Goal: Task Accomplishment & Management: Manage account settings

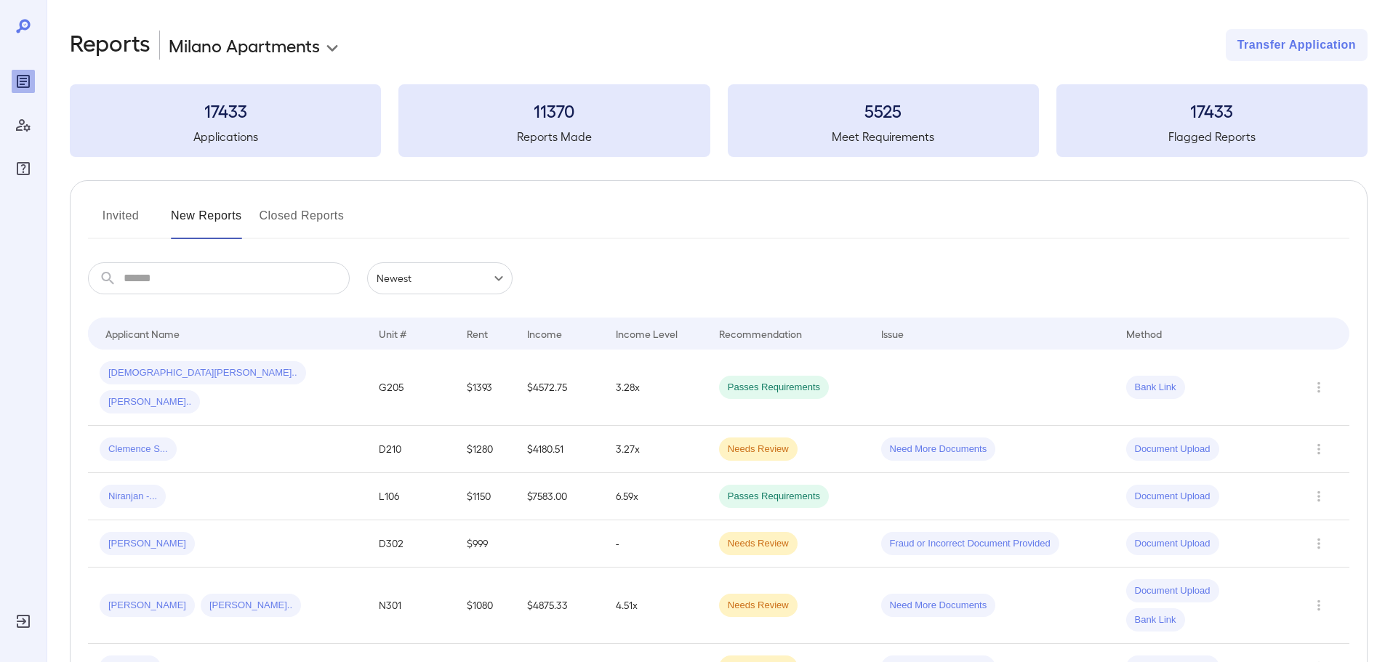
click at [127, 220] on button "Invited" at bounding box center [120, 221] width 65 height 35
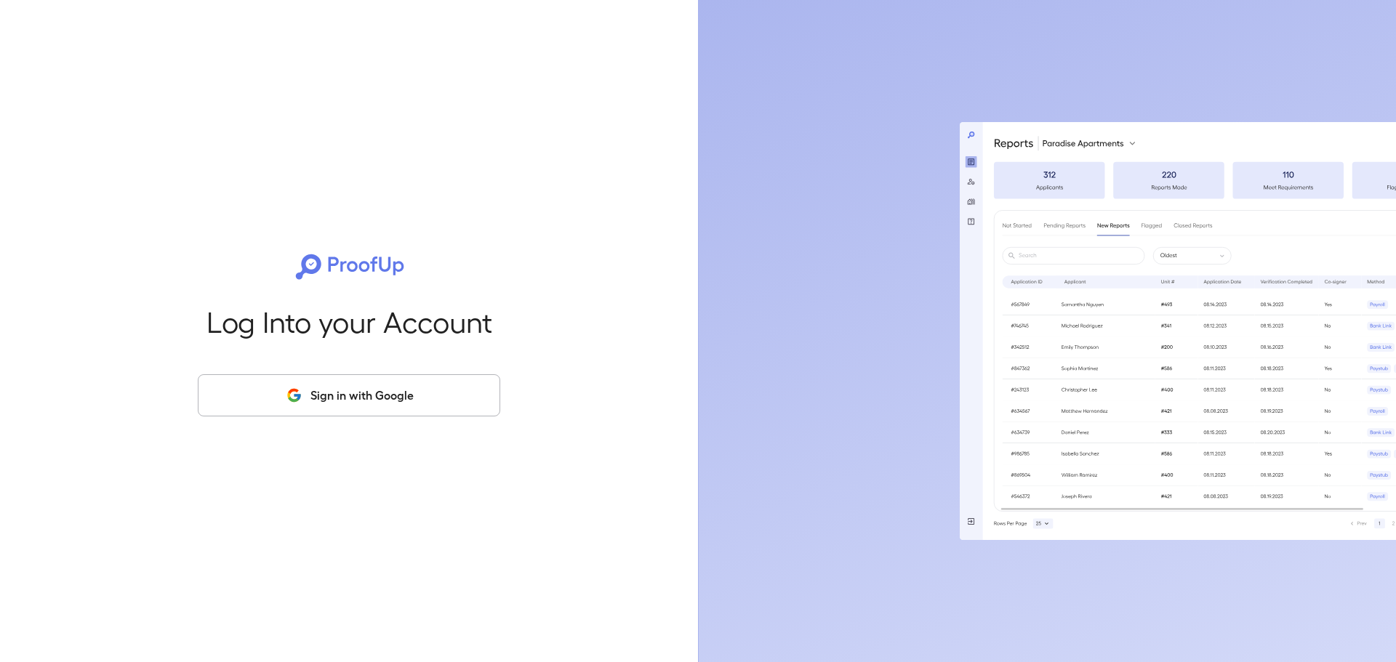
click at [445, 400] on button "Sign in with Google" at bounding box center [349, 395] width 302 height 42
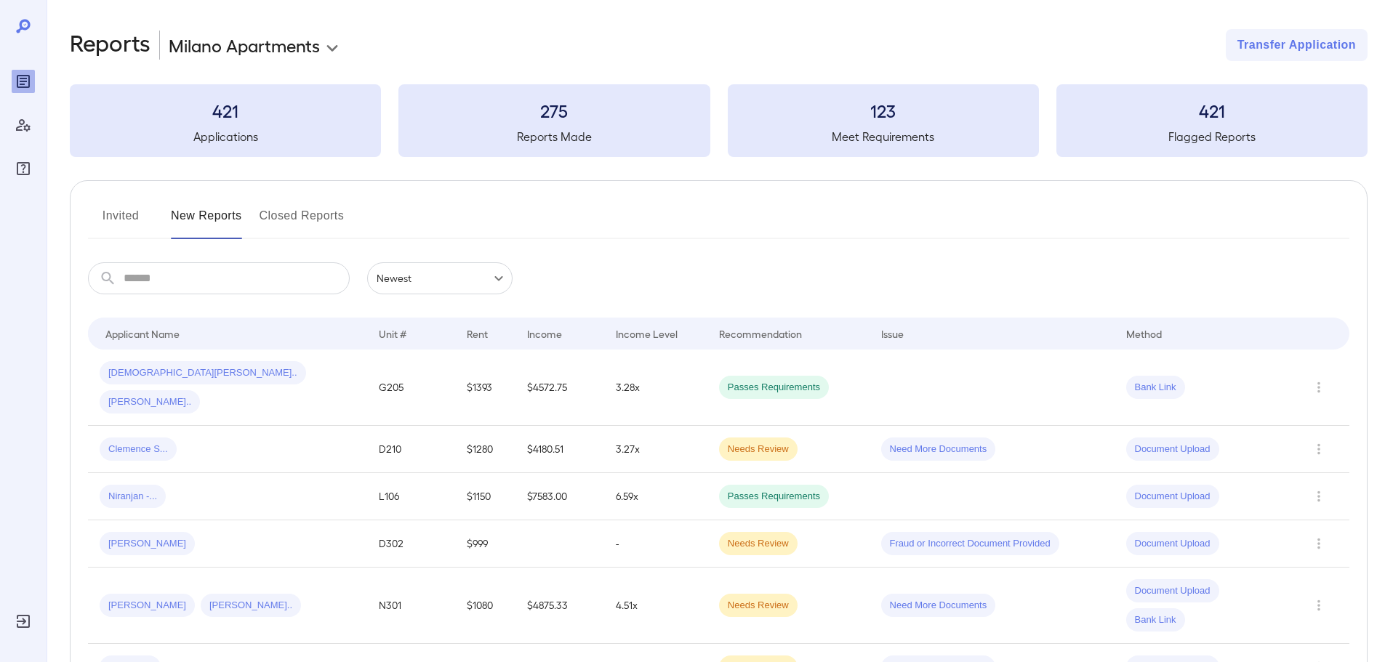
click at [118, 218] on button "Invited" at bounding box center [120, 221] width 65 height 35
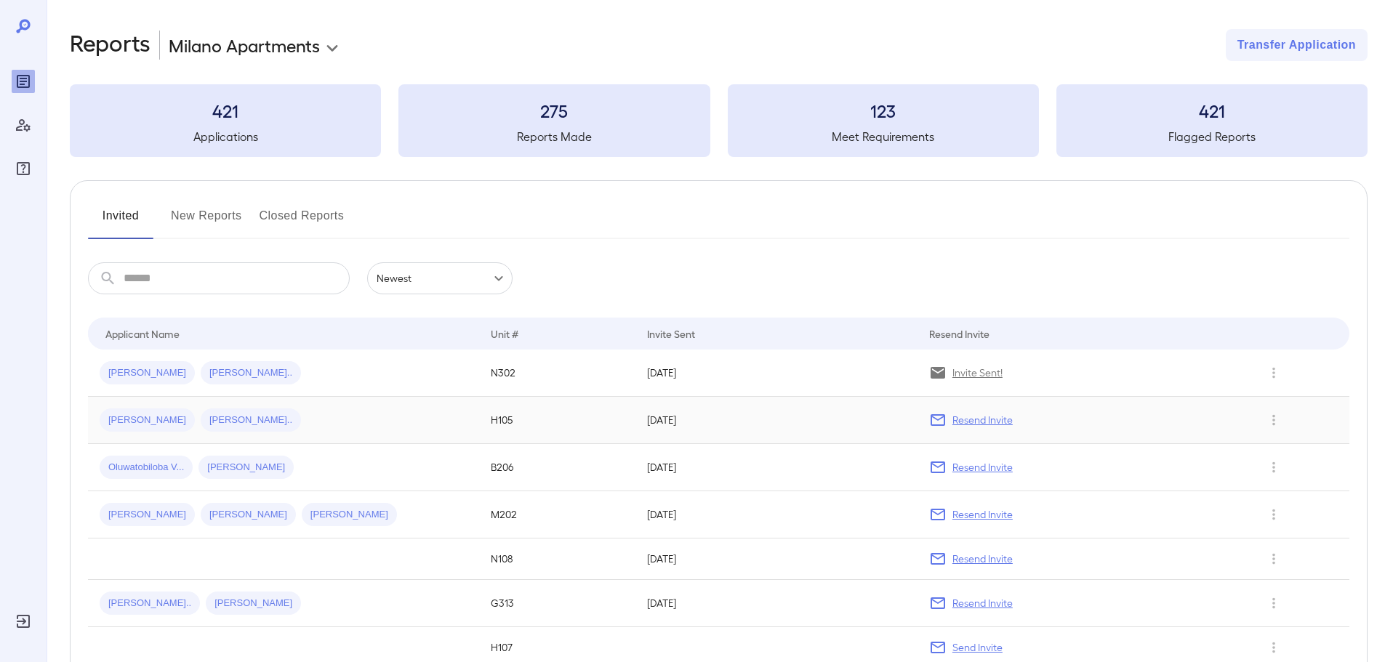
click at [991, 423] on p "Resend Invite" at bounding box center [982, 420] width 60 height 15
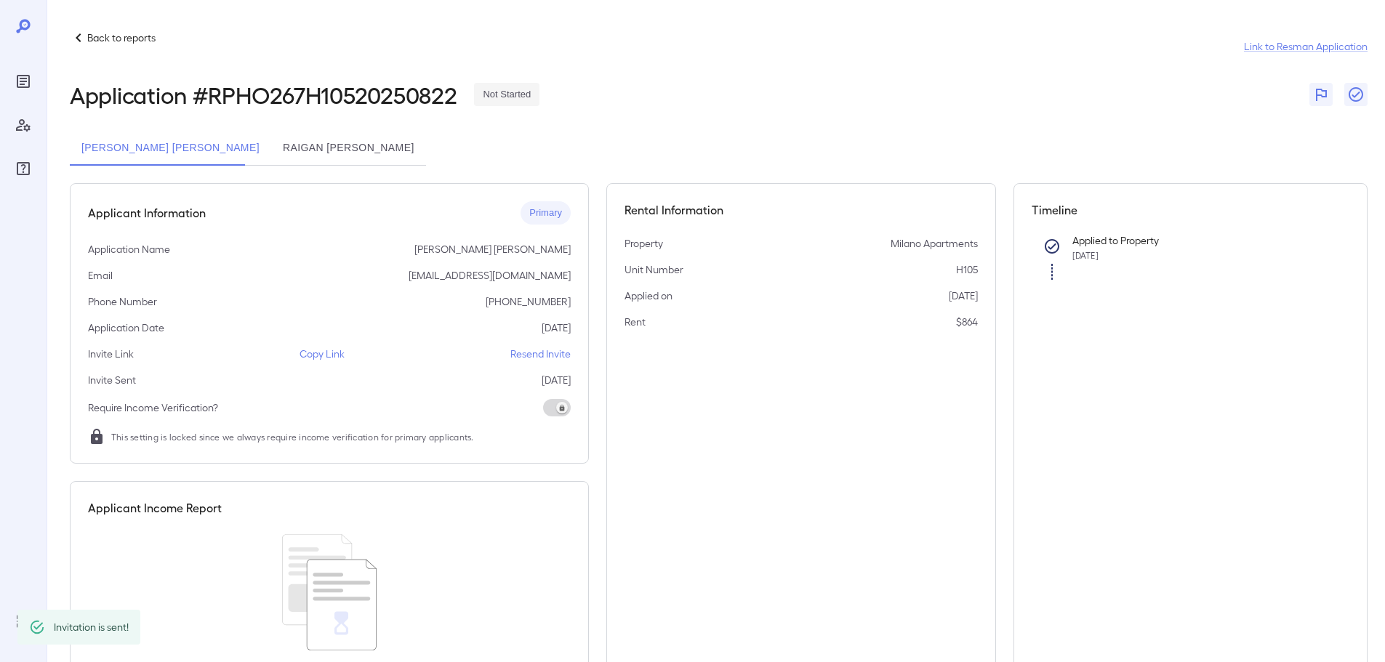
click at [531, 350] on p "Resend Invite" at bounding box center [540, 354] width 60 height 15
click at [526, 353] on p "Resend Invite" at bounding box center [540, 354] width 60 height 15
click at [352, 143] on button "Raigan Elizabeth Richardson" at bounding box center [348, 148] width 155 height 35
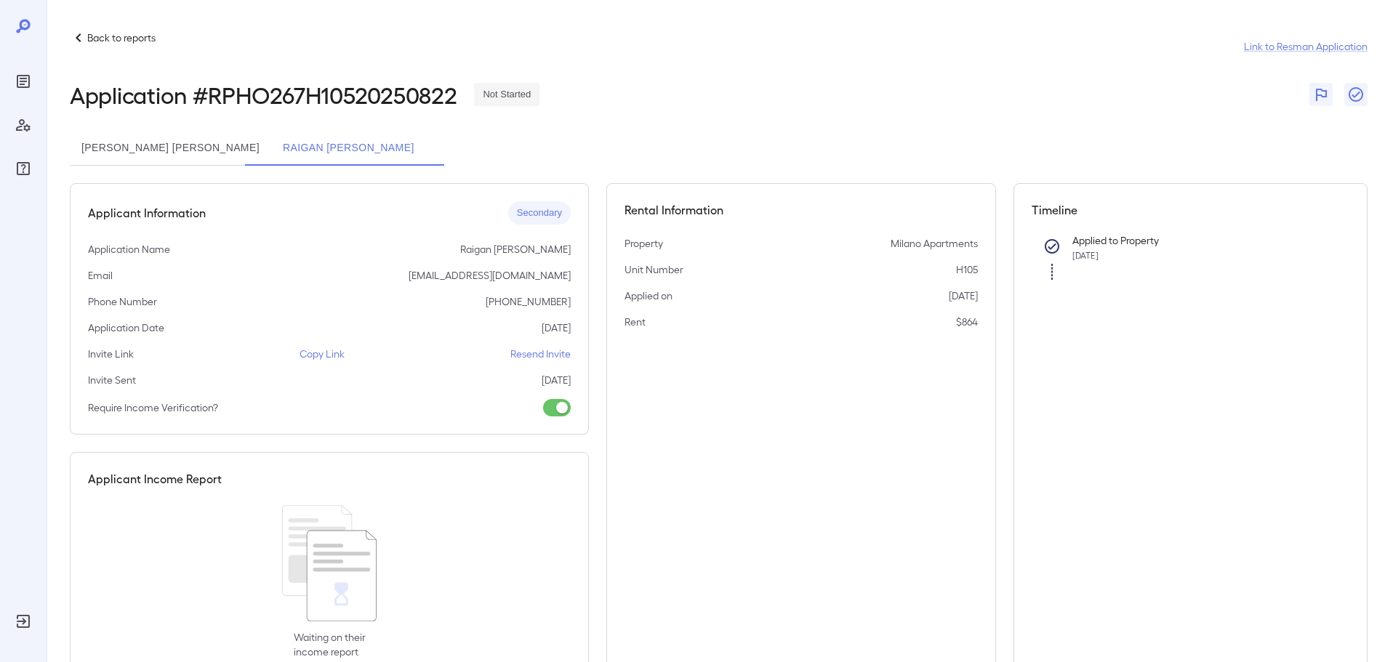
click at [550, 358] on p "Resend Invite" at bounding box center [540, 354] width 60 height 15
click at [164, 161] on button "Justin Benny Thottumkal" at bounding box center [170, 148] width 201 height 35
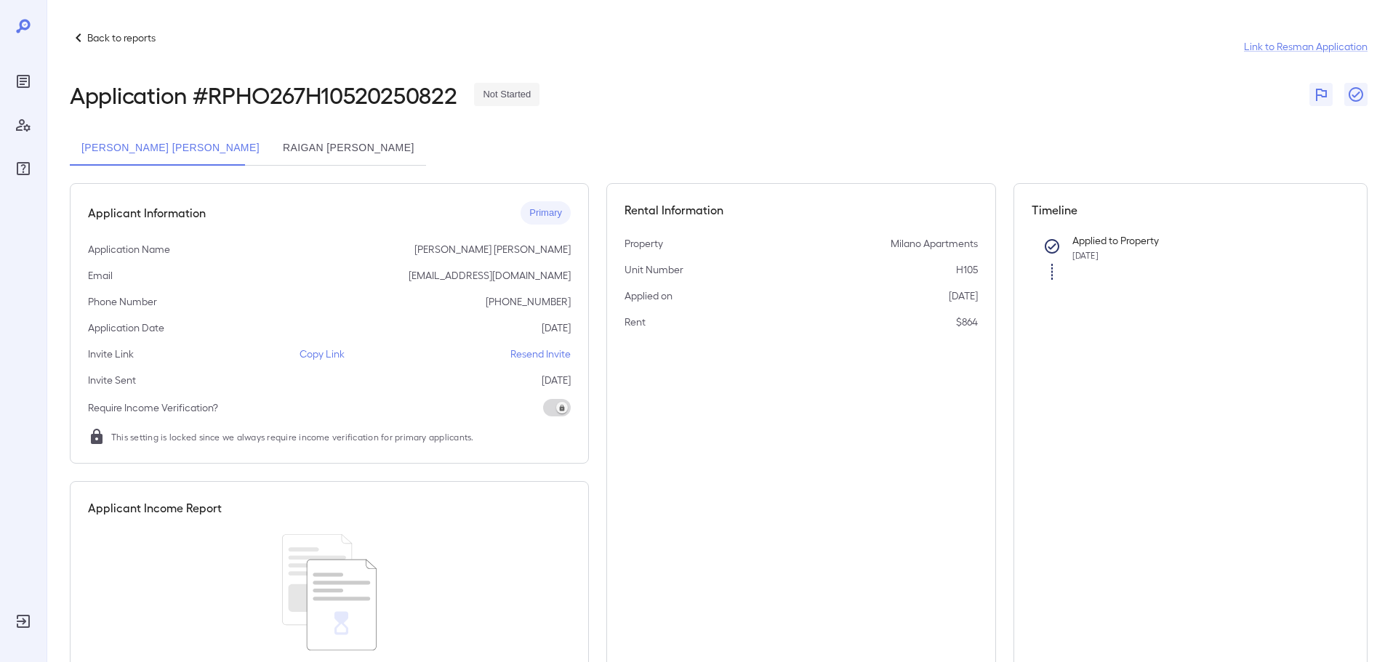
click at [89, 34] on p "Back to reports" at bounding box center [121, 38] width 68 height 15
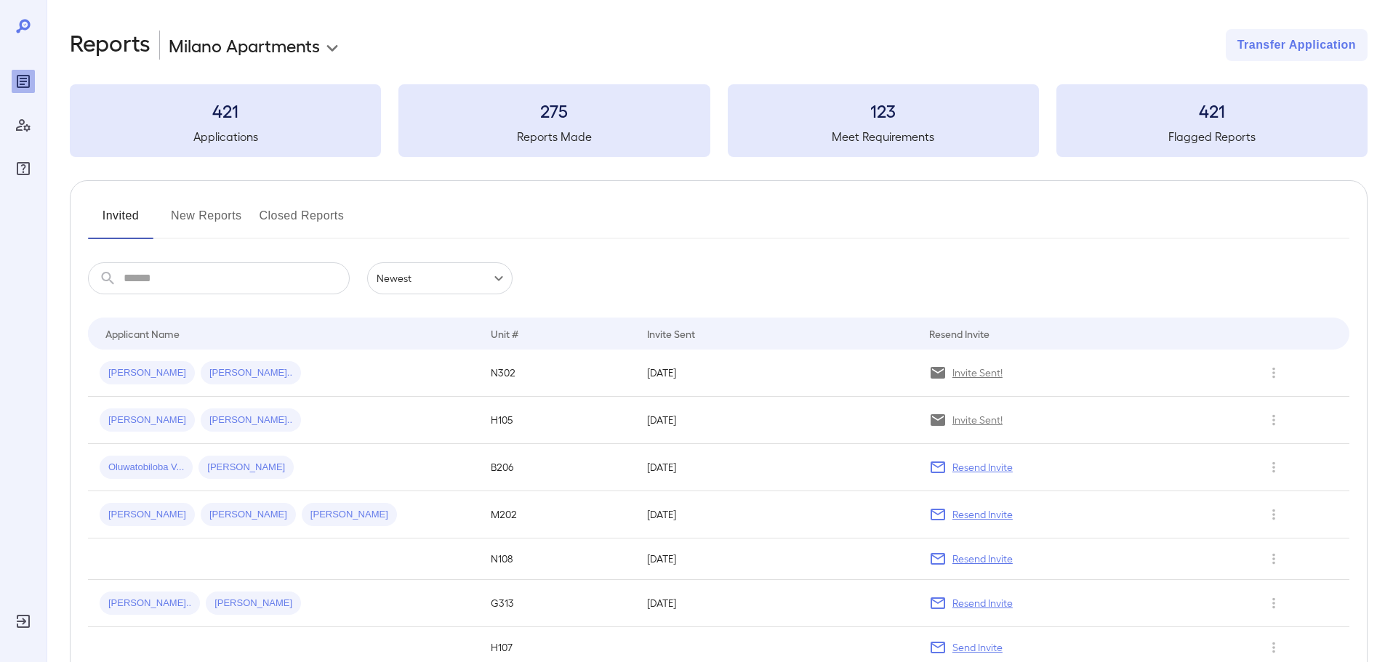
click at [203, 209] on button "New Reports" at bounding box center [206, 221] width 71 height 35
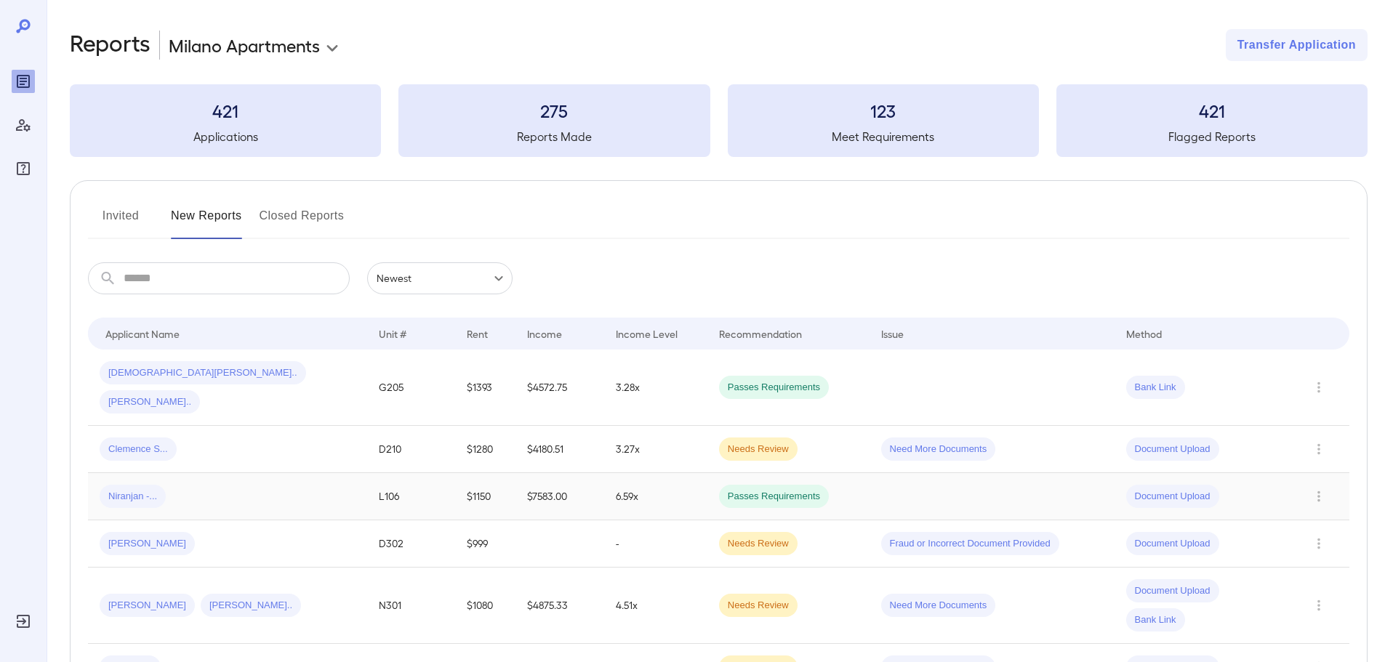
click at [156, 490] on span "Niranjan -..." at bounding box center [133, 497] width 66 height 14
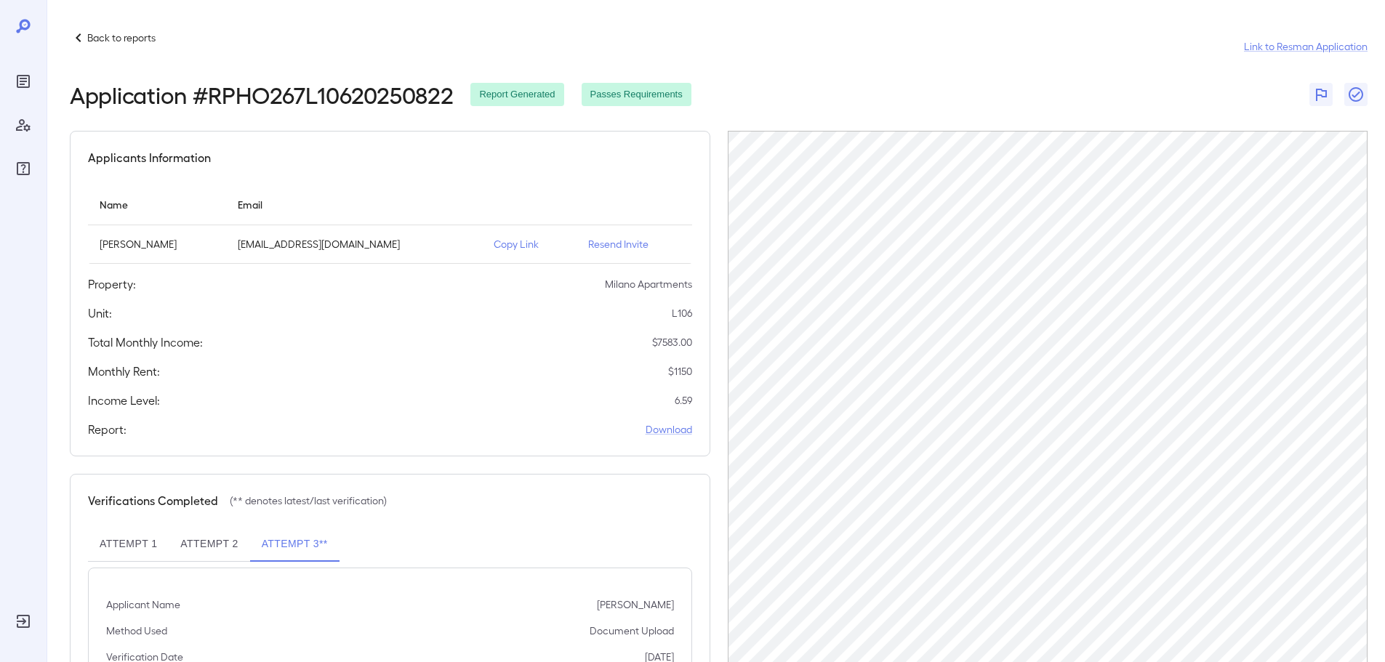
click at [78, 37] on icon at bounding box center [78, 37] width 5 height 9
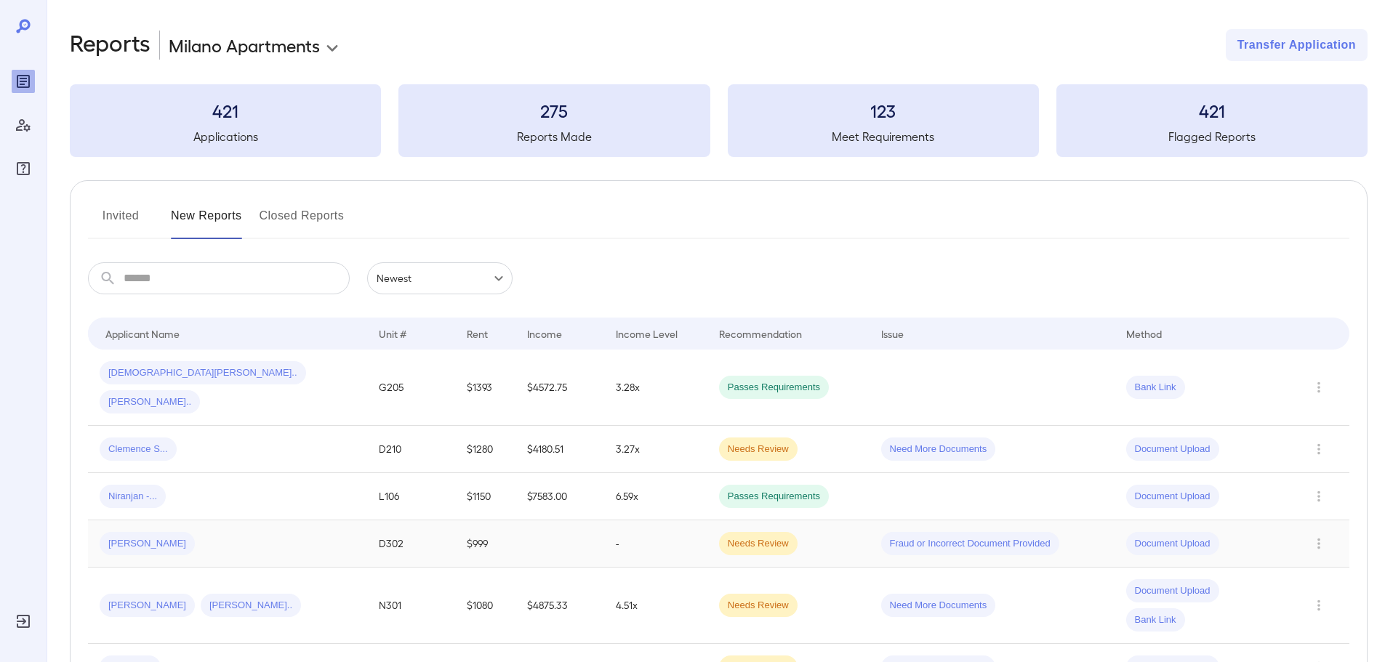
click at [129, 537] on span "[PERSON_NAME]" at bounding box center [147, 544] width 95 height 14
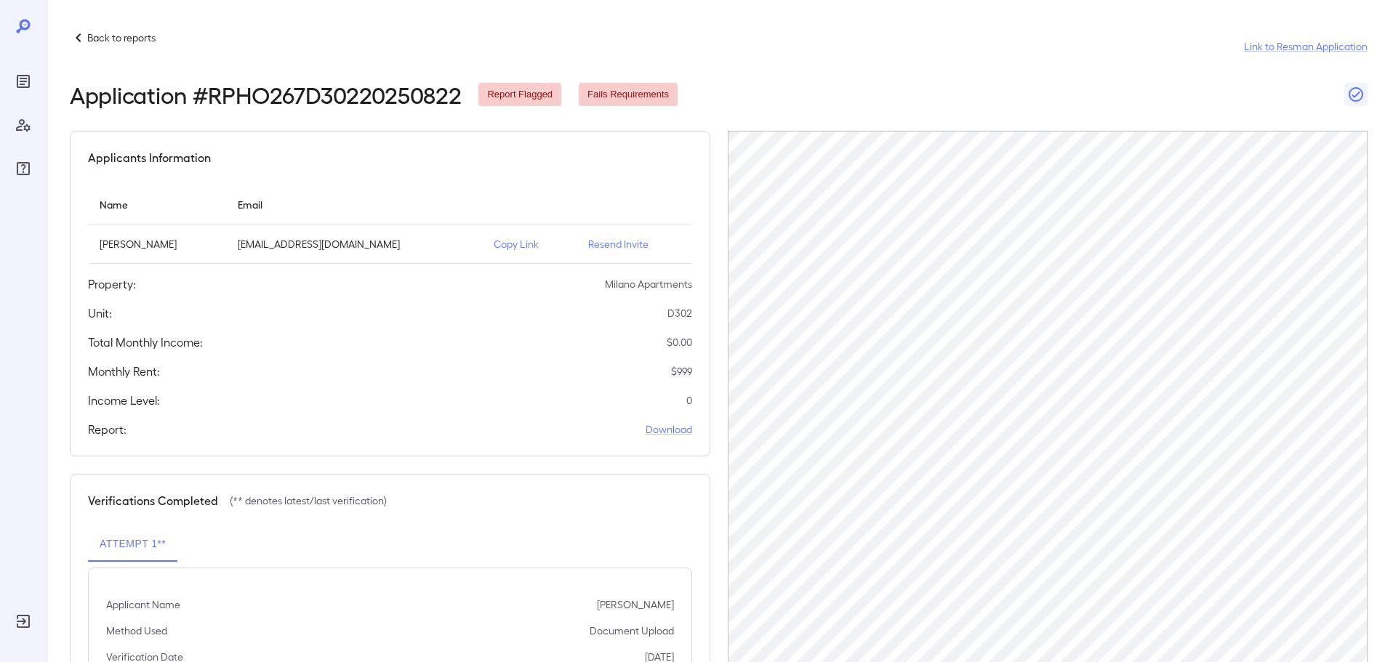
scroll to position [146, 0]
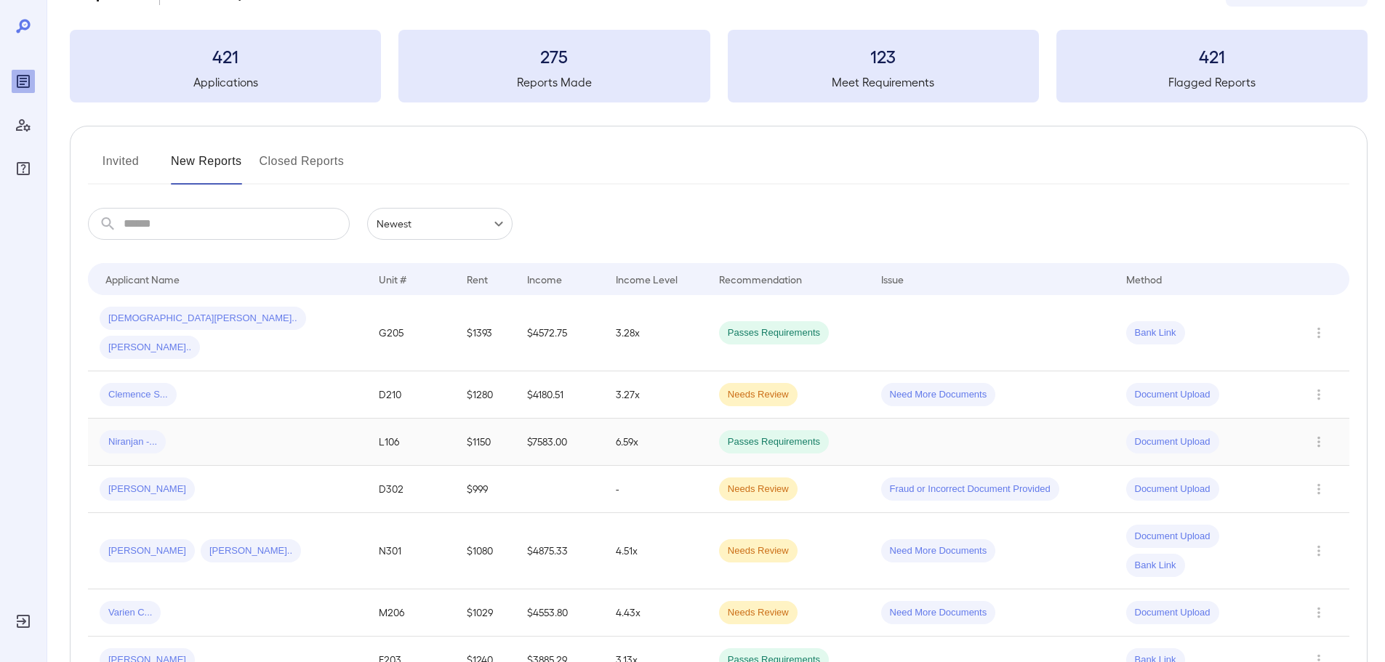
scroll to position [145, 0]
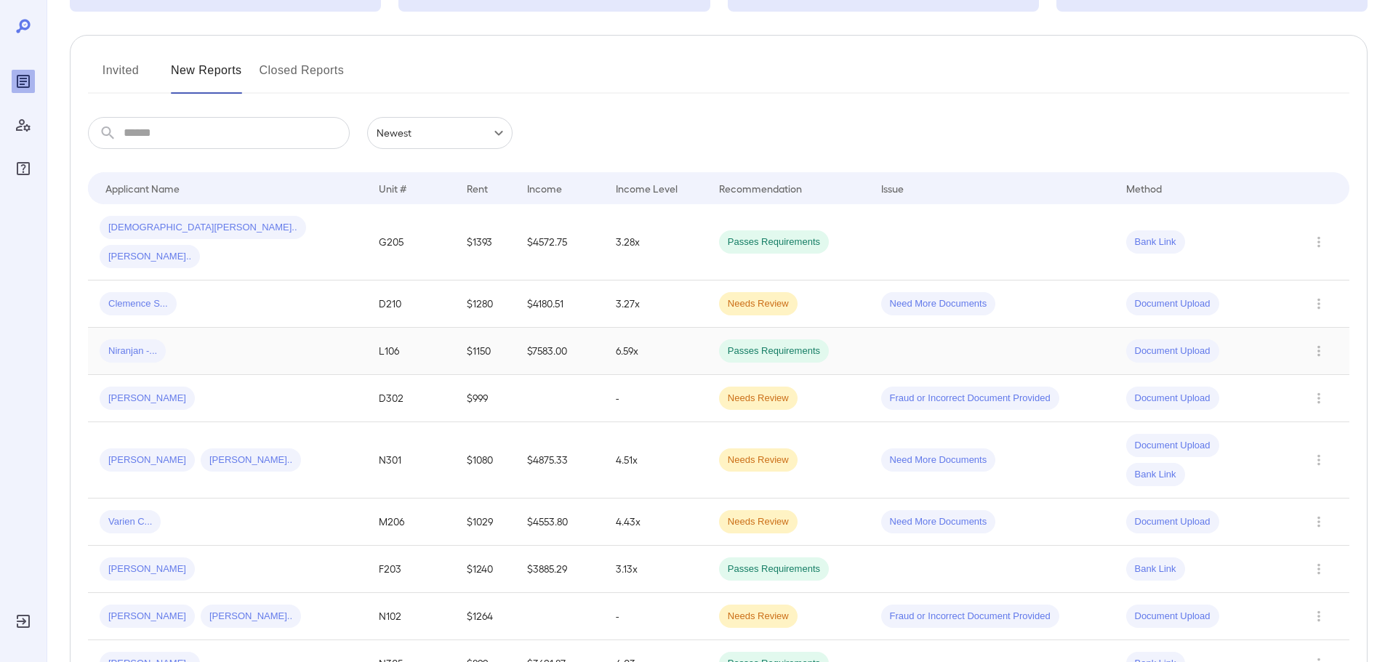
click at [168, 339] on div "Niranjan -..." at bounding box center [228, 350] width 256 height 23
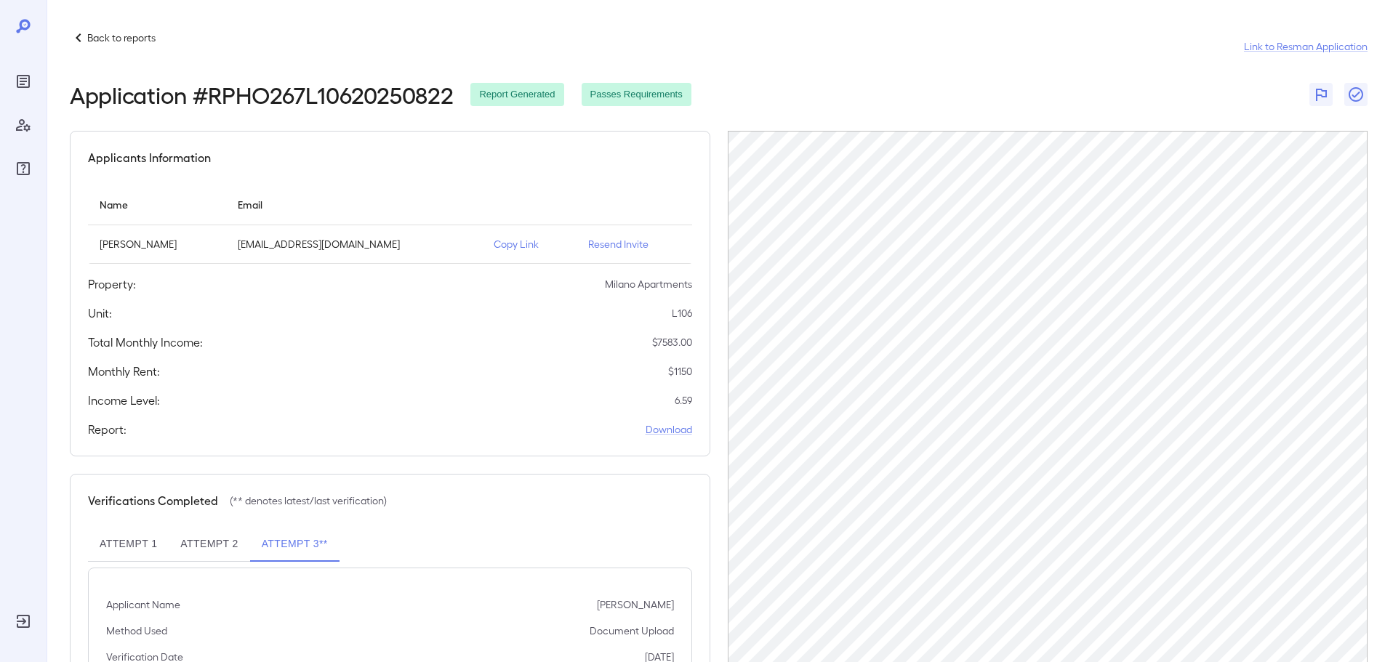
click at [80, 33] on icon at bounding box center [78, 37] width 17 height 17
